Goal: Task Accomplishment & Management: Manage account settings

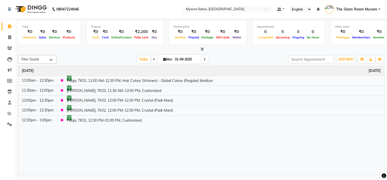
click at [205, 59] on span at bounding box center [205, 59] width 6 height 8
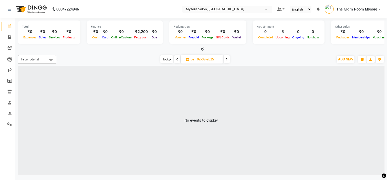
click at [175, 61] on span at bounding box center [177, 59] width 6 height 8
type input "01-09-2025"
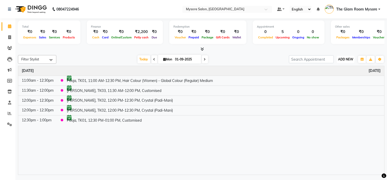
click at [347, 60] on span "ADD NEW" at bounding box center [345, 59] width 15 height 4
click at [339, 70] on button "Add Appointment" at bounding box center [334, 69] width 40 height 7
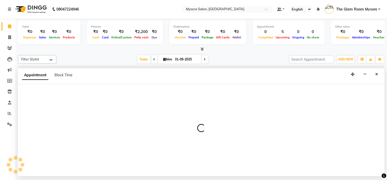
select select "540"
select select "tentative"
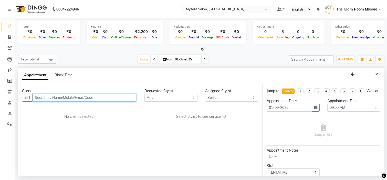
click at [95, 97] on input "text" at bounding box center [85, 98] width 104 height 8
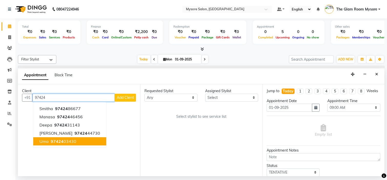
click at [73, 143] on ngb-highlight "97424 03430" at bounding box center [63, 141] width 27 height 5
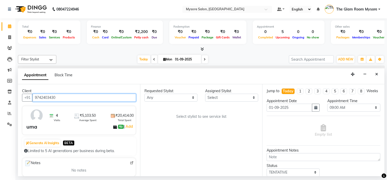
type input "9742403430"
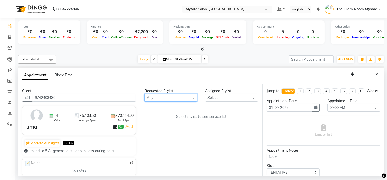
click at [192, 98] on select "Any Anilg [PERSON_NAME] [PERSON_NAME] [PERSON_NAME] [PERSON_NAME] [PERSON_NAME]…" at bounding box center [170, 98] width 53 height 8
select select "89044"
click at [144, 94] on select "Any Anilg [PERSON_NAME] [PERSON_NAME] [PERSON_NAME] [PERSON_NAME] [PERSON_NAME]…" at bounding box center [170, 98] width 53 height 8
select select "89044"
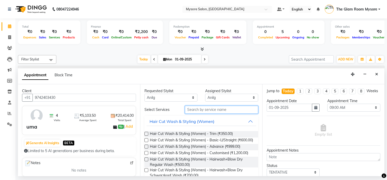
click at [209, 110] on input "text" at bounding box center [221, 110] width 73 height 8
type input "m"
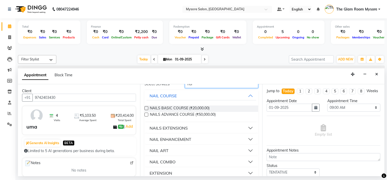
scroll to position [26, 0]
type input "nai"
click at [178, 127] on div "NAILS EXTENSIONS" at bounding box center [169, 128] width 38 height 6
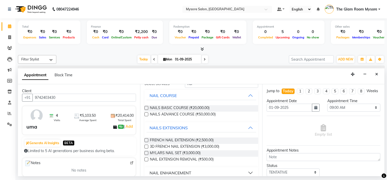
click at [146, 140] on label at bounding box center [146, 140] width 4 height 4
click at [146, 140] on input "checkbox" at bounding box center [145, 140] width 3 height 3
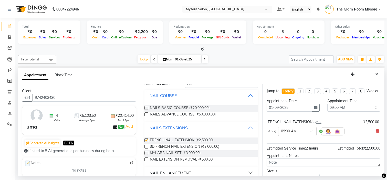
checkbox input "false"
click at [295, 133] on input "text" at bounding box center [292, 130] width 23 height 5
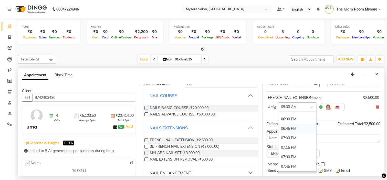
scroll to position [361, 0]
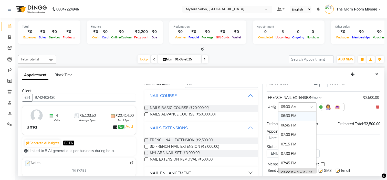
click at [294, 117] on div "06:30 PM" at bounding box center [297, 115] width 38 height 9
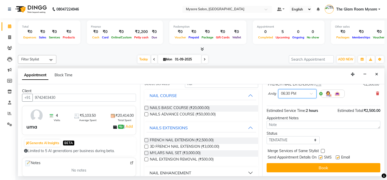
scroll to position [39, 0]
click at [297, 144] on select "Select TENTATIVE CONFIRM CHECK-IN UPCOMING" at bounding box center [293, 140] width 53 height 8
select select "confirm booking"
click at [267, 140] on select "Select TENTATIVE CONFIRM CHECK-IN UPCOMING" at bounding box center [293, 140] width 53 height 8
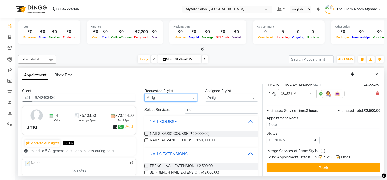
click at [185, 96] on select "Any Anilg [PERSON_NAME] [PERSON_NAME] [PERSON_NAME] [PERSON_NAME] [PERSON_NAME]…" at bounding box center [170, 98] width 53 height 8
select select "63165"
click at [144, 94] on select "Any Anilg [PERSON_NAME] [PERSON_NAME] [PERSON_NAME] [PERSON_NAME] [PERSON_NAME]…" at bounding box center [170, 98] width 53 height 8
select select "63165"
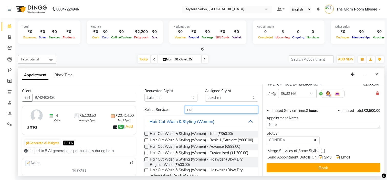
click at [203, 111] on input "nai" at bounding box center [221, 110] width 73 height 8
type input "n"
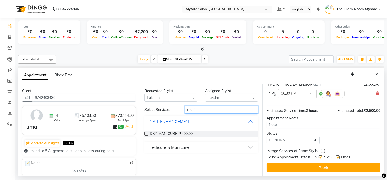
type input "mani"
click at [146, 133] on label at bounding box center [146, 134] width 4 height 4
click at [146, 133] on input "checkbox" at bounding box center [145, 134] width 3 height 3
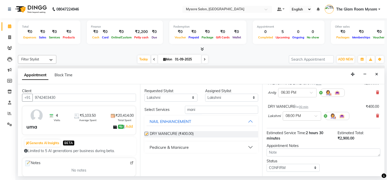
checkbox input "false"
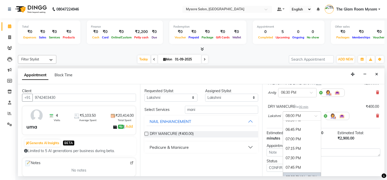
click at [312, 121] on div "× 08:00 PM" at bounding box center [302, 115] width 38 height 9
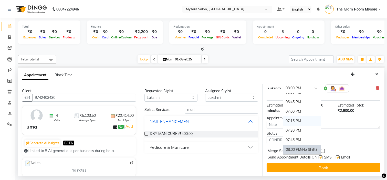
scroll to position [71, 0]
click at [294, 109] on div "07:00 PM" at bounding box center [302, 111] width 38 height 9
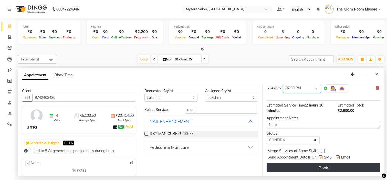
click at [303, 166] on button "Book" at bounding box center [324, 167] width 114 height 9
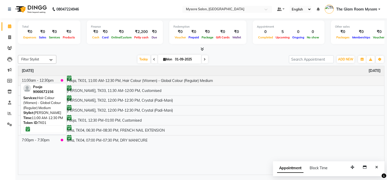
click at [283, 78] on td "Pooja, TK01, 11:00 AM-12:30 PM, Hair Colour (Women) - Global Colour (Regular) M…" at bounding box center [223, 81] width 321 height 10
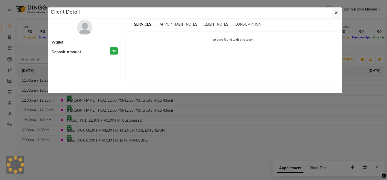
select select "6"
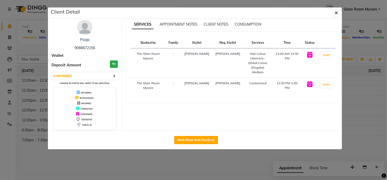
click at [204, 175] on ngb-modal-window "Client Detail Pooja 9066672156 Wallet Deposit Amount ₹0 Select IN SERVICE CONFI…" at bounding box center [193, 90] width 387 height 180
